Goal: Information Seeking & Learning: Learn about a topic

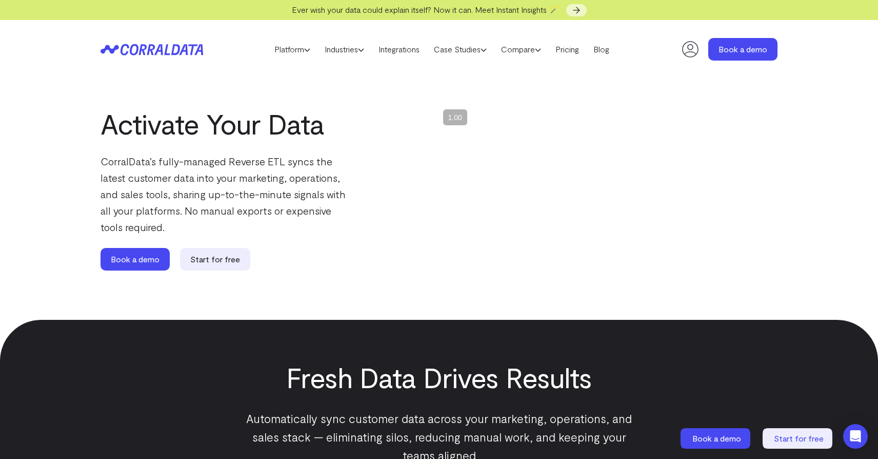
click at [154, 49] on icon at bounding box center [152, 50] width 103 height 12
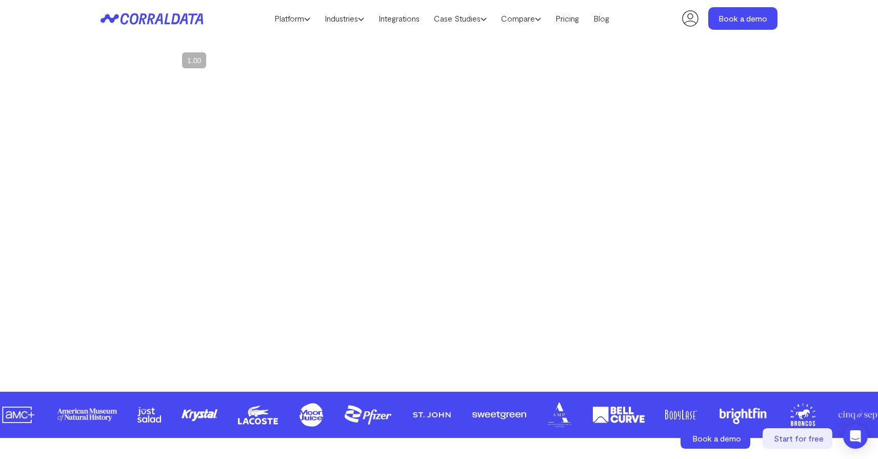
scroll to position [215, 0]
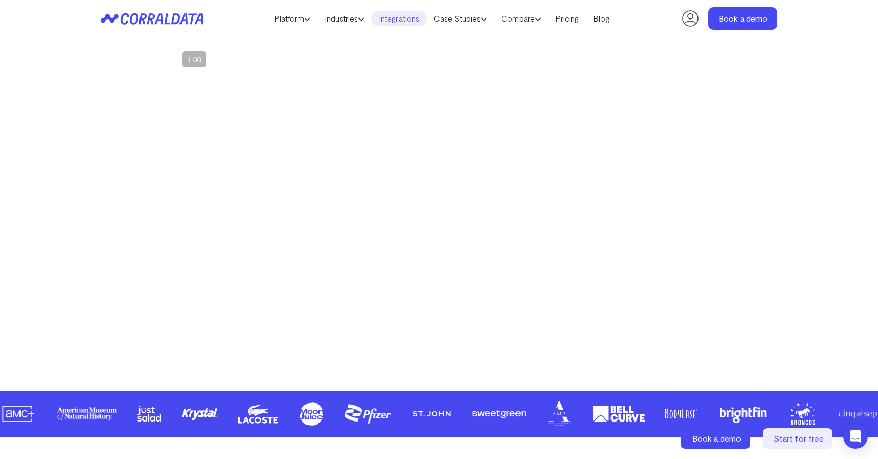
click at [401, 22] on link "Integrations" at bounding box center [398, 18] width 55 height 15
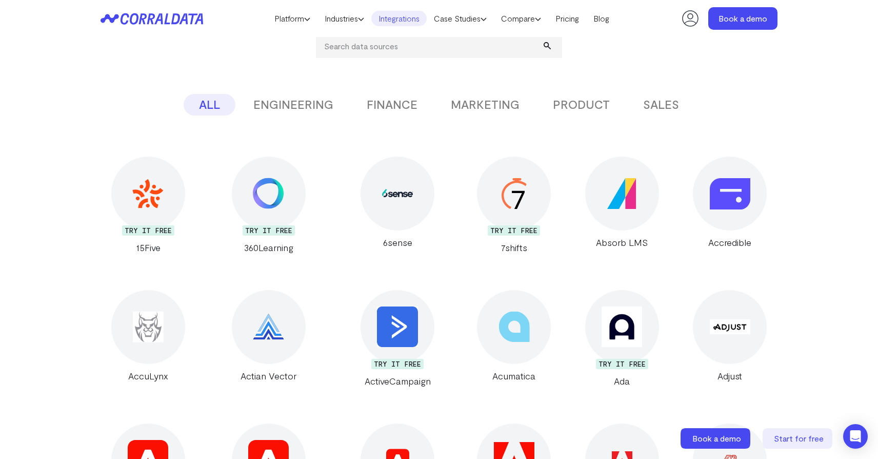
scroll to position [172, 0]
click at [670, 105] on button "SALES" at bounding box center [661, 106] width 67 height 22
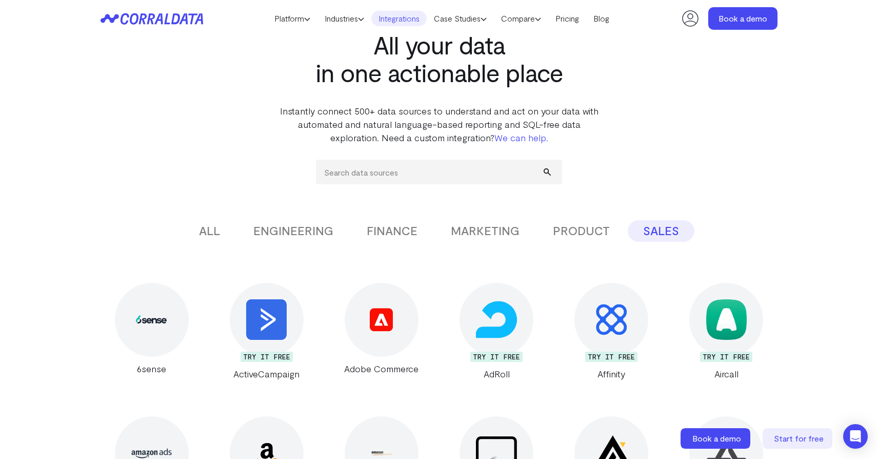
scroll to position [45, 0]
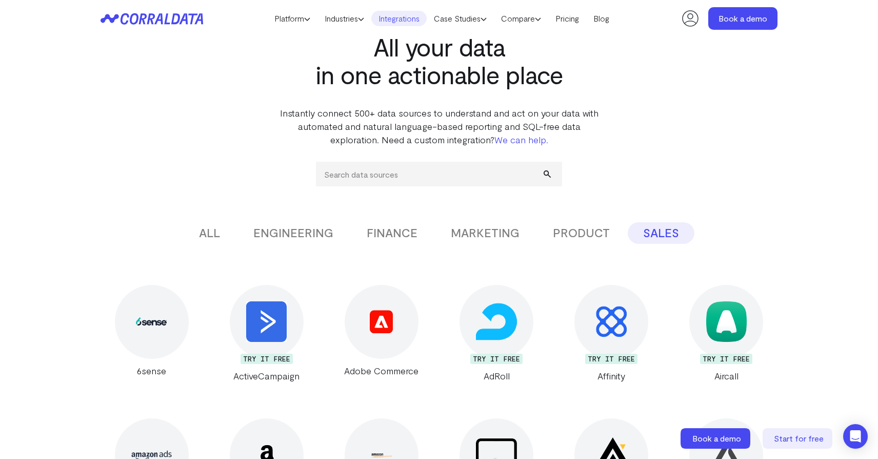
click at [309, 232] on button "ENGINEERING" at bounding box center [293, 233] width 111 height 22
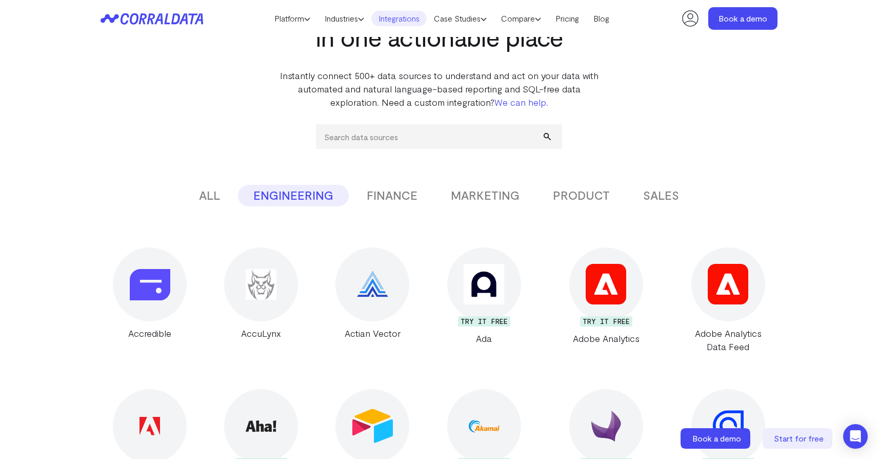
scroll to position [0, 0]
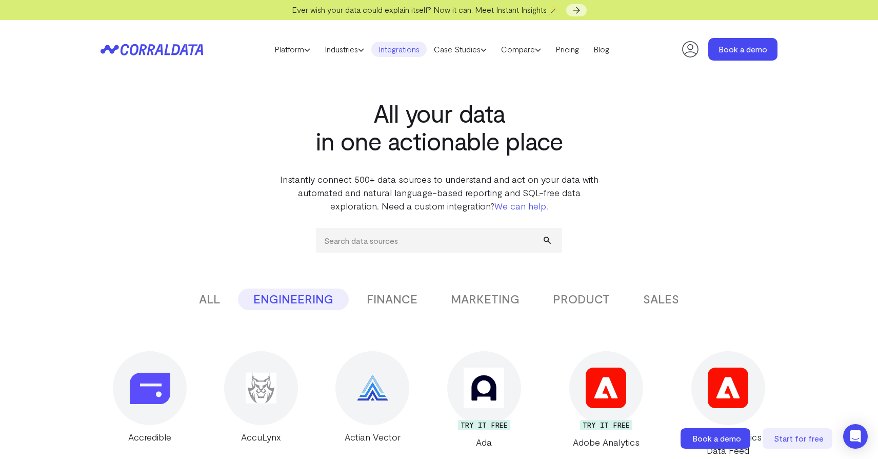
click at [393, 299] on button "FINANCE" at bounding box center [392, 299] width 82 height 22
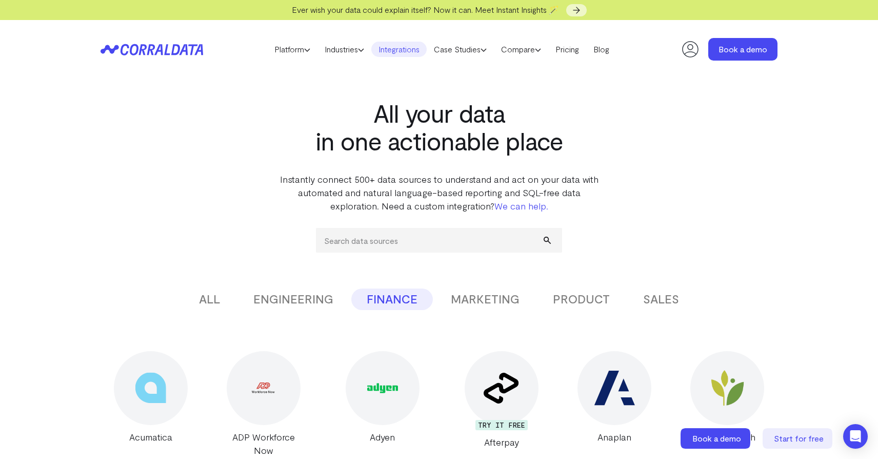
click at [494, 307] on button "MARKETING" at bounding box center [485, 299] width 100 height 22
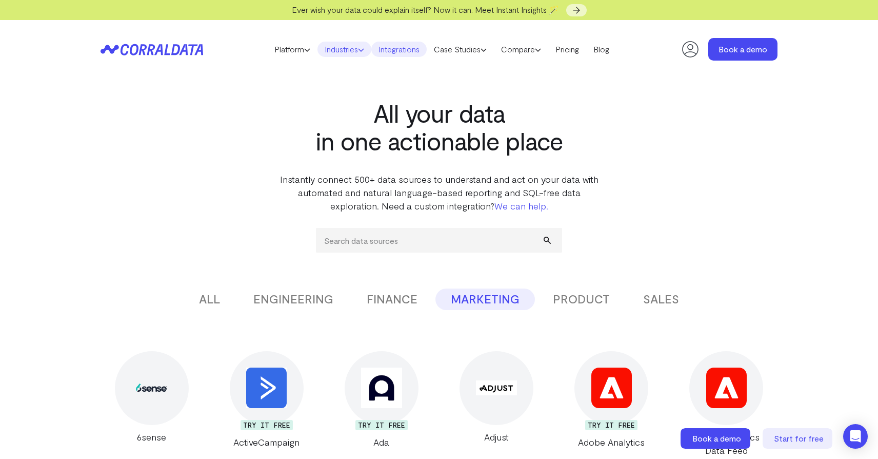
click at [349, 56] on link "Industries" at bounding box center [345, 49] width 54 height 15
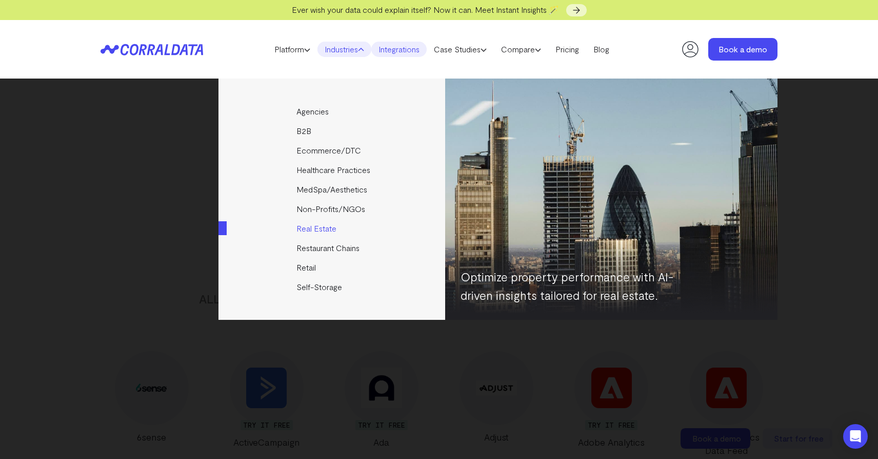
click at [327, 228] on link "Real Estate" at bounding box center [333, 228] width 228 height 19
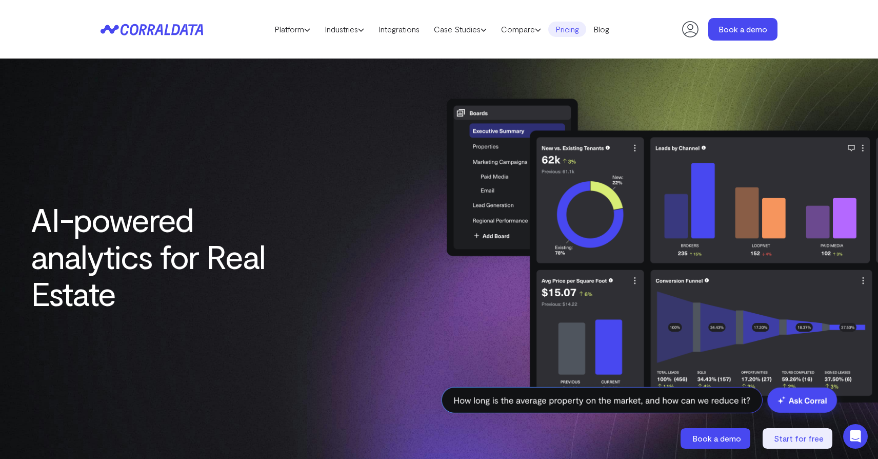
click at [578, 29] on link "Pricing" at bounding box center [567, 29] width 38 height 15
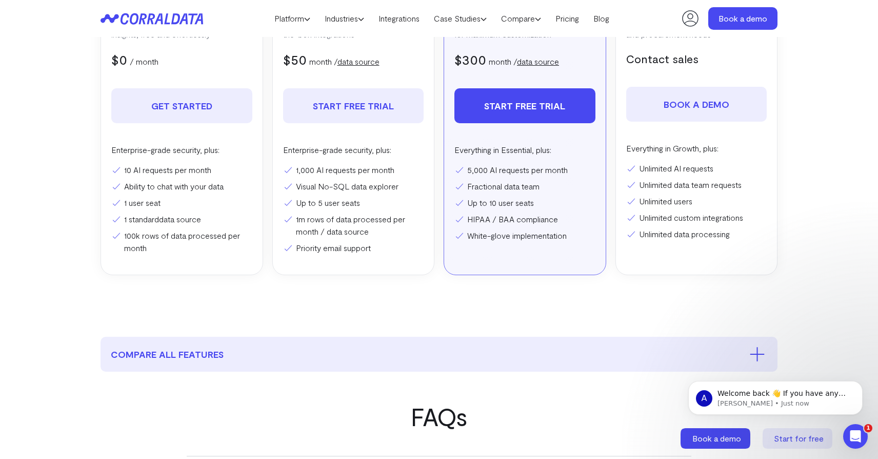
scroll to position [267, 0]
drag, startPoint x: 296, startPoint y: 205, endPoint x: 362, endPoint y: 205, distance: 65.7
click at [362, 205] on li "Up to 5 user seats" at bounding box center [353, 202] width 141 height 12
click at [342, 251] on li "Priority email support" at bounding box center [353, 247] width 141 height 12
drag, startPoint x: 296, startPoint y: 172, endPoint x: 400, endPoint y: 168, distance: 103.7
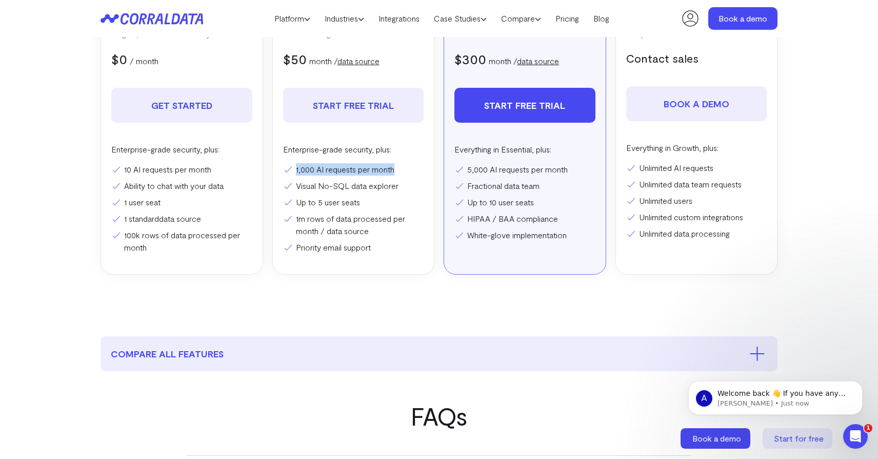
click at [402, 168] on li "1,000 AI requests per month" at bounding box center [353, 169] width 141 height 12
click at [355, 219] on li "1m rows of data processed per month / data source" at bounding box center [353, 224] width 141 height 25
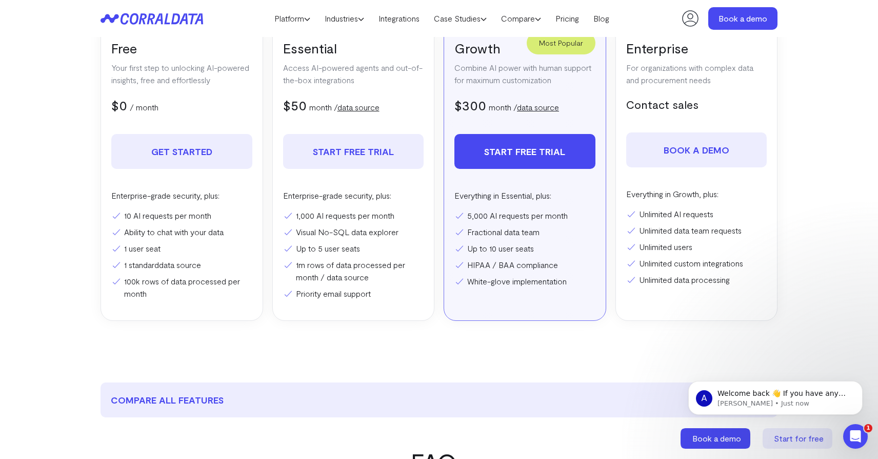
scroll to position [220, 0]
drag, startPoint x: 468, startPoint y: 283, endPoint x: 568, endPoint y: 283, distance: 99.5
click at [570, 283] on li "White-glove implementation" at bounding box center [524, 282] width 141 height 12
drag, startPoint x: 471, startPoint y: 235, endPoint x: 561, endPoint y: 237, distance: 89.3
click at [562, 237] on li "Fractional data team" at bounding box center [524, 233] width 141 height 12
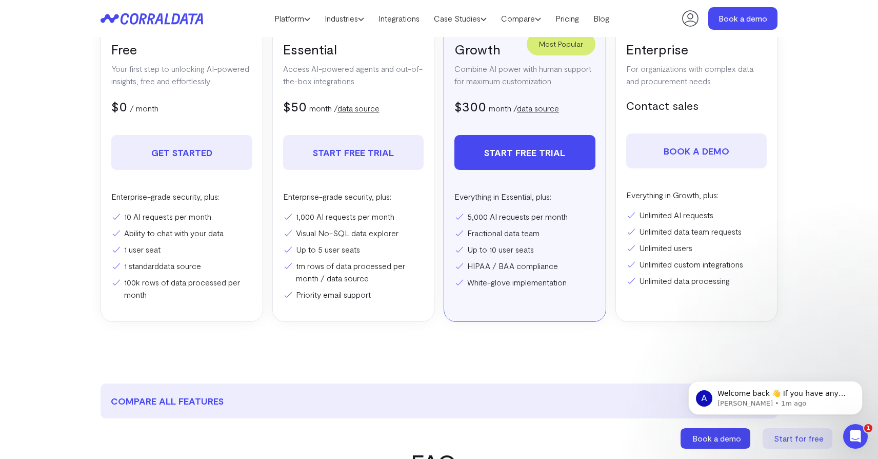
click at [535, 331] on section "Pricing Everything you need to turn your data into actionable intelligence Star…" at bounding box center [439, 99] width 739 height 525
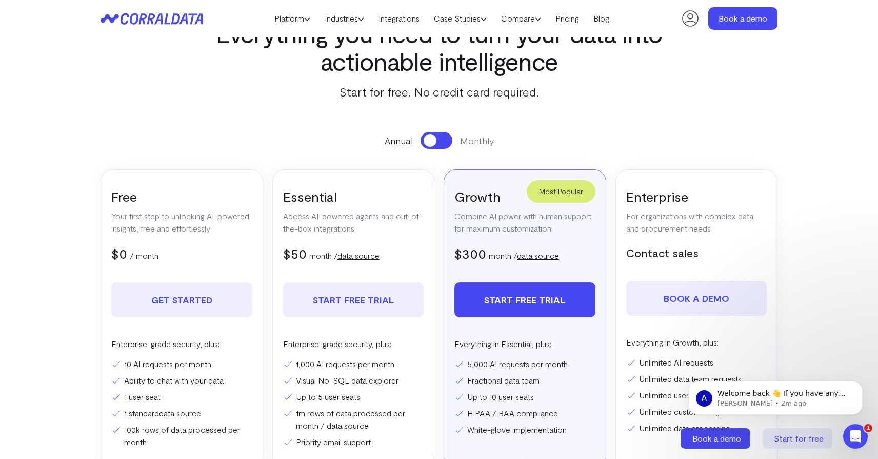
scroll to position [0, 0]
